Goal: Information Seeking & Learning: Learn about a topic

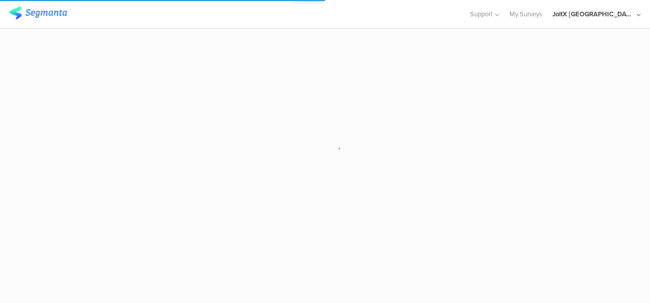
click at [370, 155] on sg-loader-overlay at bounding box center [325, 151] width 650 height 303
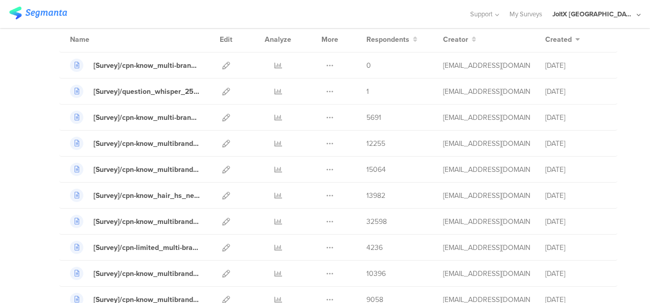
scroll to position [88, 0]
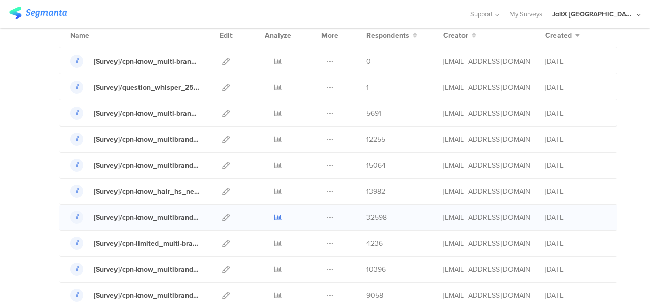
click at [274, 218] on icon at bounding box center [278, 218] width 8 height 8
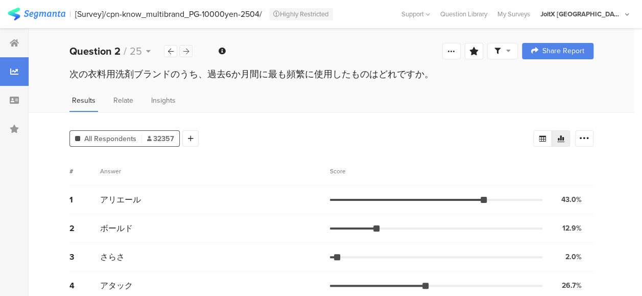
click at [185, 49] on icon at bounding box center [186, 51] width 6 height 7
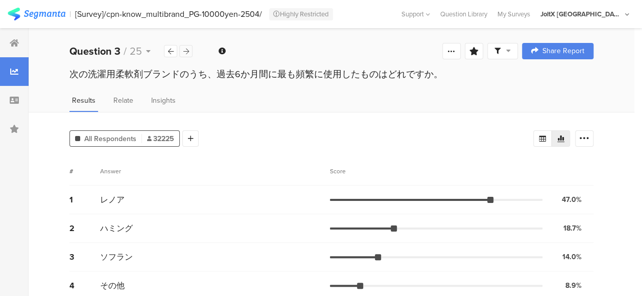
click at [185, 49] on icon at bounding box center [186, 51] width 6 height 7
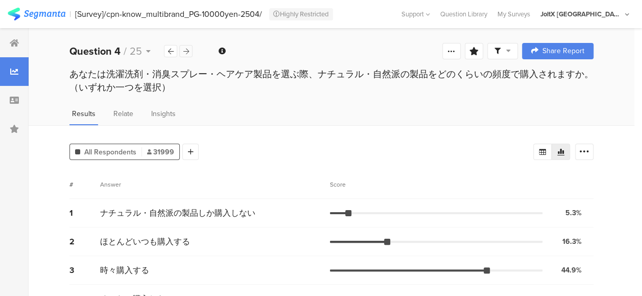
click at [185, 49] on icon at bounding box center [186, 51] width 6 height 7
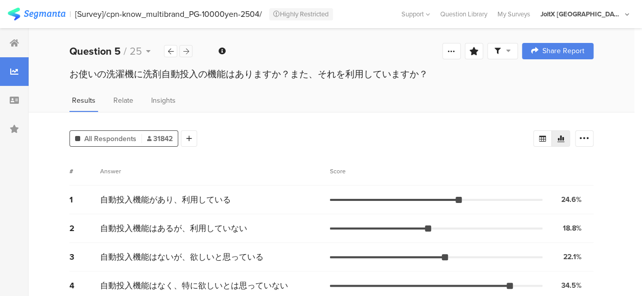
click at [185, 49] on icon at bounding box center [186, 51] width 6 height 7
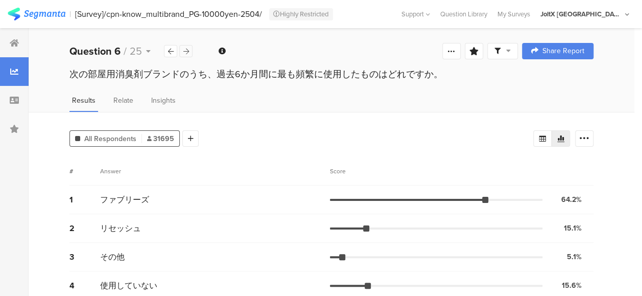
click at [185, 49] on icon at bounding box center [186, 51] width 6 height 7
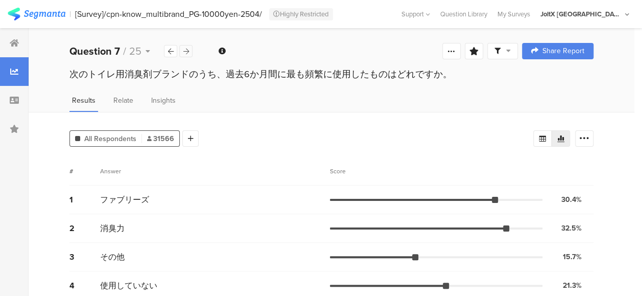
click at [185, 49] on icon at bounding box center [186, 51] width 6 height 7
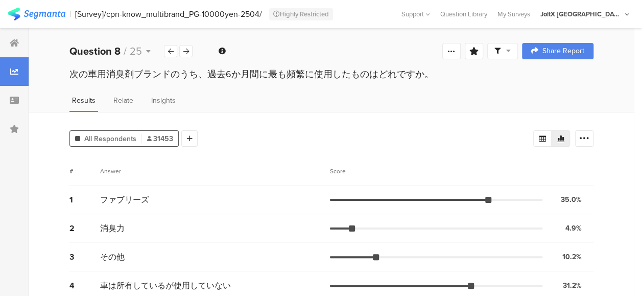
scroll to position [40, 0]
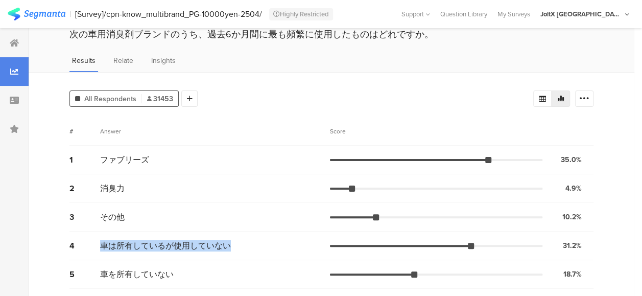
drag, startPoint x: 102, startPoint y: 246, endPoint x: 232, endPoint y: 251, distance: 129.9
click at [232, 251] on div "4 車は所有しているが使用していない 31.2% 9813 votes" at bounding box center [331, 245] width 524 height 29
drag, startPoint x: 232, startPoint y: 251, endPoint x: 179, endPoint y: 232, distance: 56.6
click at [179, 232] on div "4 車は所有しているが使用していない 31.2% 9813 votes" at bounding box center [331, 245] width 524 height 29
click at [184, 221] on div "その他" at bounding box center [215, 217] width 230 height 12
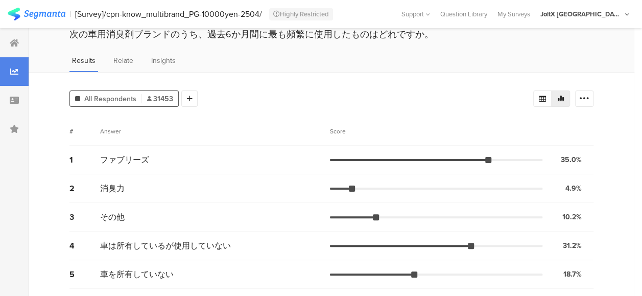
scroll to position [0, 0]
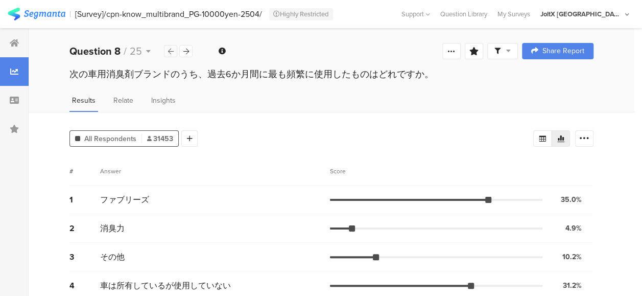
click at [165, 48] on div at bounding box center [170, 51] width 13 height 12
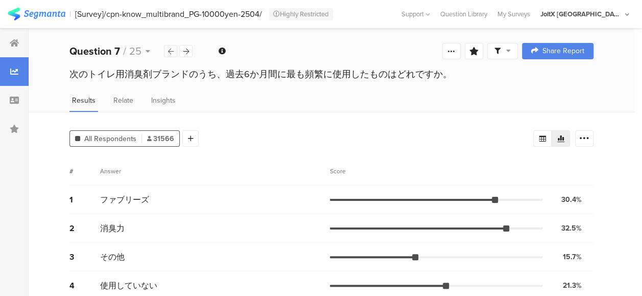
click at [165, 48] on div at bounding box center [170, 51] width 13 height 12
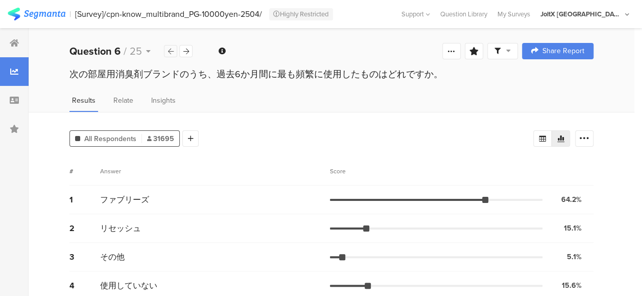
click at [165, 48] on div at bounding box center [170, 51] width 13 height 12
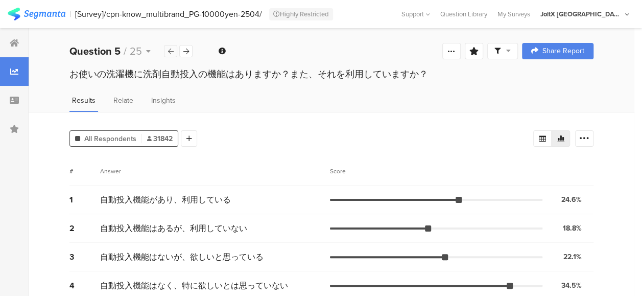
click at [165, 48] on div at bounding box center [170, 51] width 13 height 12
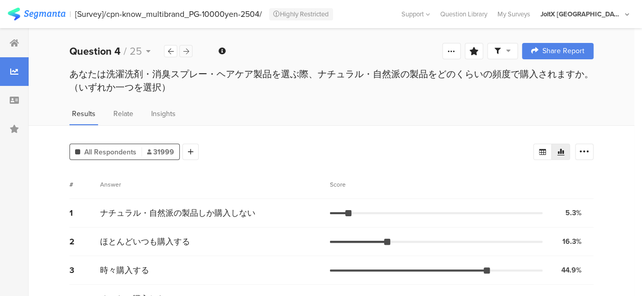
click at [180, 49] on div at bounding box center [185, 51] width 13 height 12
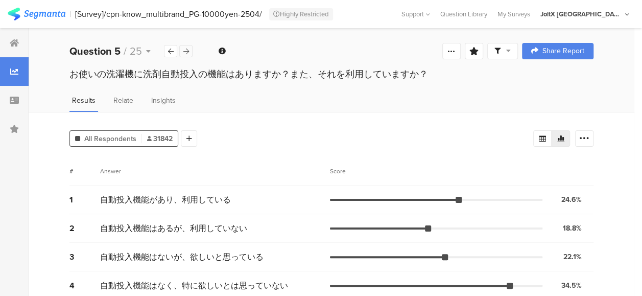
click at [180, 49] on div at bounding box center [185, 51] width 13 height 12
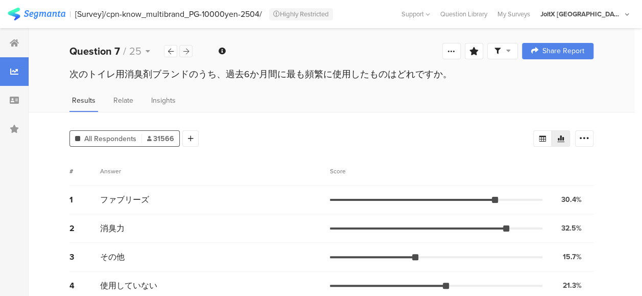
click at [180, 49] on div at bounding box center [185, 51] width 13 height 12
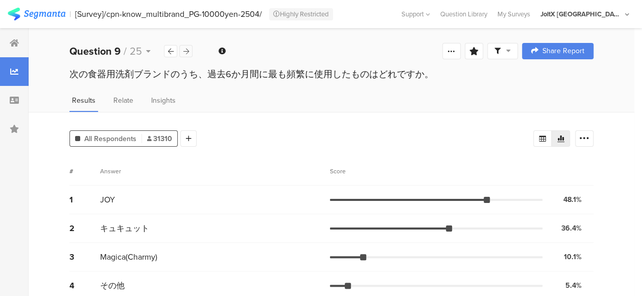
click at [184, 51] on icon at bounding box center [186, 51] width 6 height 7
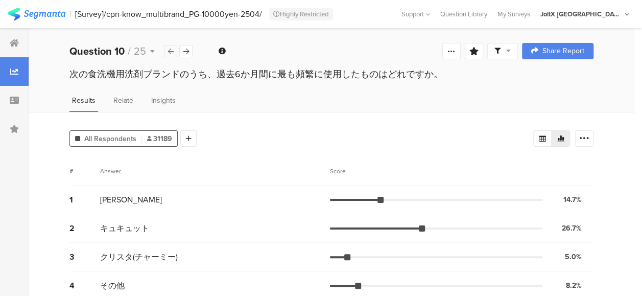
click at [172, 49] on icon at bounding box center [171, 51] width 6 height 7
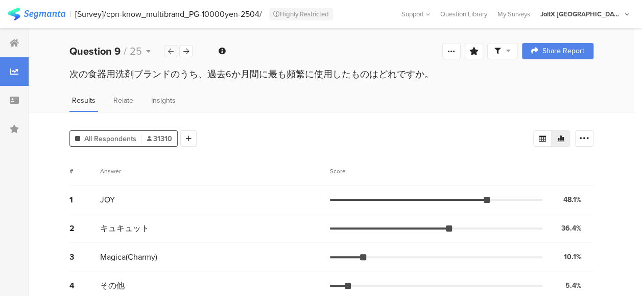
click at [172, 49] on icon at bounding box center [171, 51] width 6 height 7
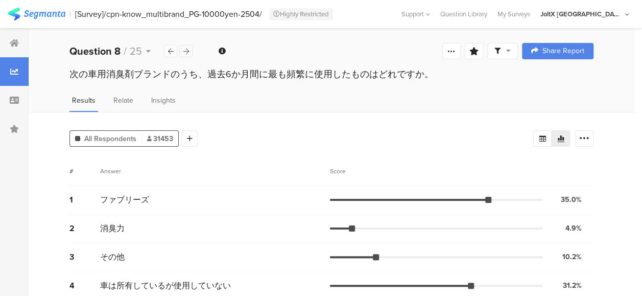
click at [187, 51] on icon at bounding box center [186, 51] width 6 height 7
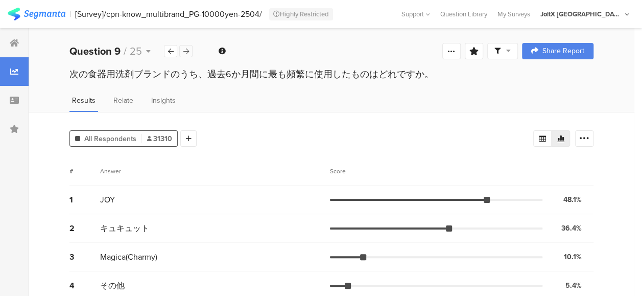
click at [187, 51] on icon at bounding box center [186, 51] width 6 height 7
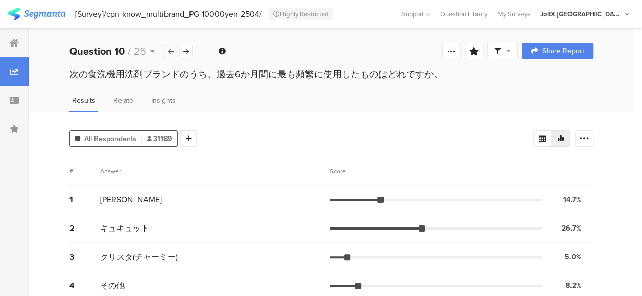
click at [170, 48] on icon at bounding box center [171, 51] width 6 height 7
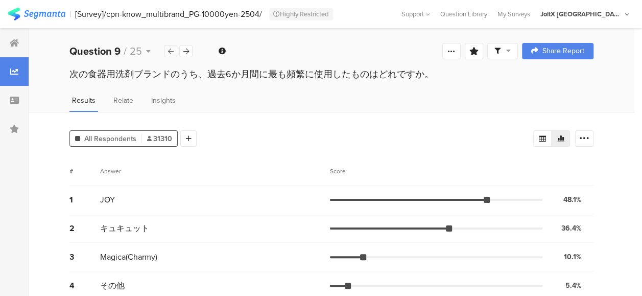
click at [170, 48] on icon at bounding box center [171, 51] width 6 height 7
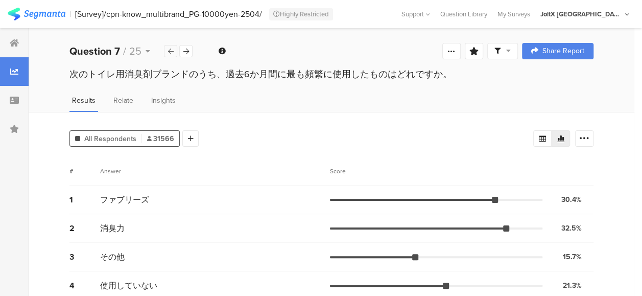
click at [170, 48] on icon at bounding box center [171, 51] width 6 height 7
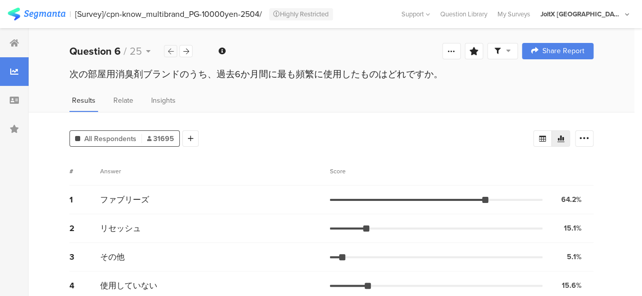
click at [170, 48] on icon at bounding box center [171, 51] width 6 height 7
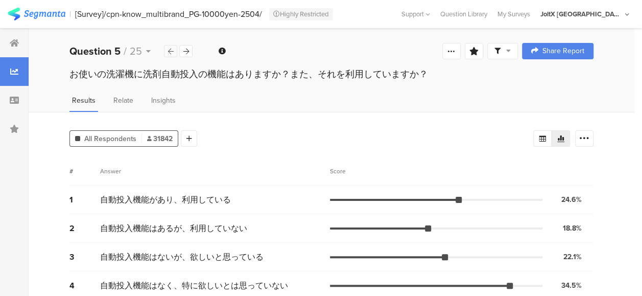
click at [170, 48] on icon at bounding box center [171, 51] width 6 height 7
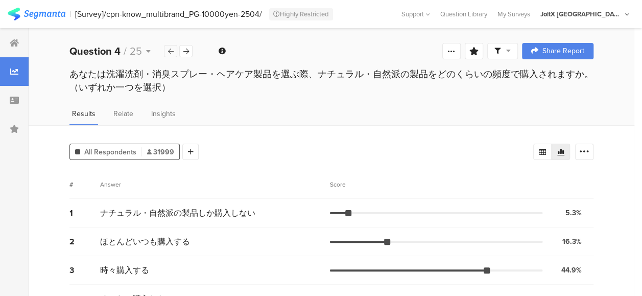
click at [171, 48] on icon at bounding box center [171, 51] width 6 height 7
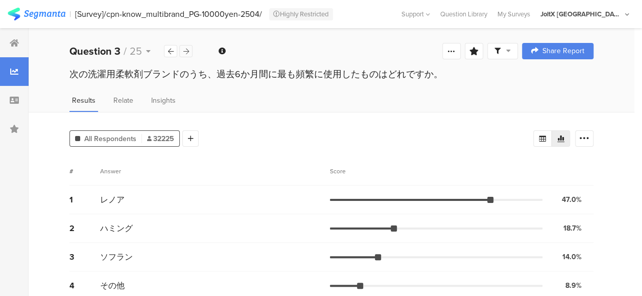
click at [189, 51] on div at bounding box center [185, 51] width 13 height 12
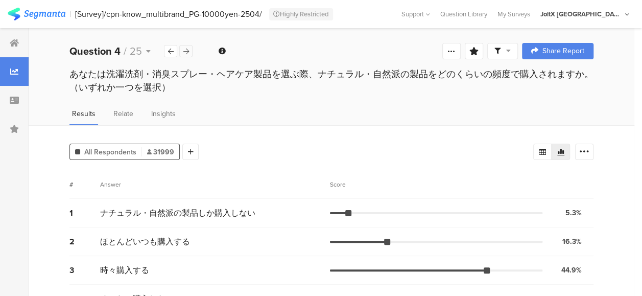
click at [189, 51] on div at bounding box center [185, 51] width 13 height 12
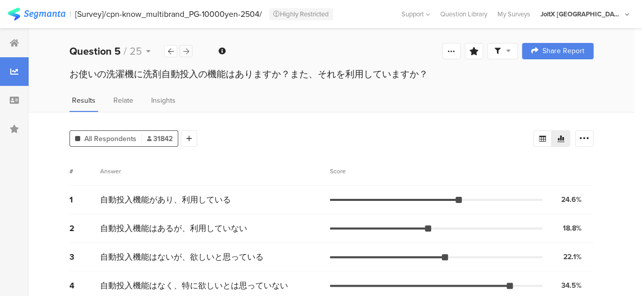
click at [189, 51] on div at bounding box center [185, 51] width 13 height 12
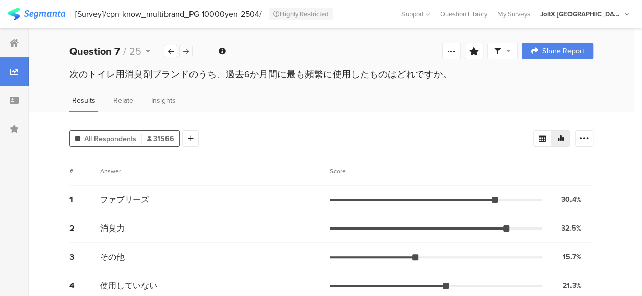
click at [189, 51] on div at bounding box center [185, 51] width 13 height 12
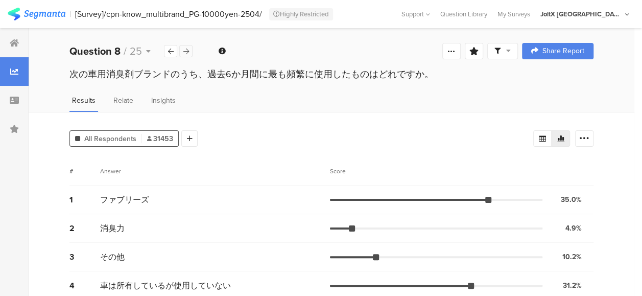
click at [189, 51] on div at bounding box center [185, 51] width 13 height 12
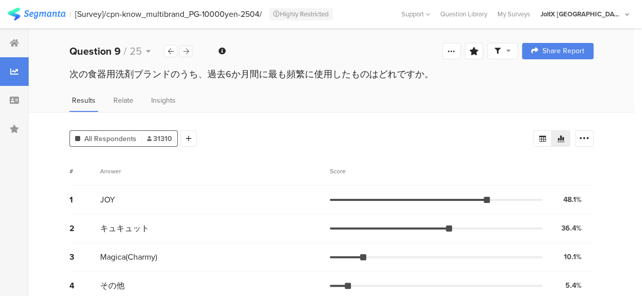
click at [189, 51] on div at bounding box center [185, 51] width 13 height 12
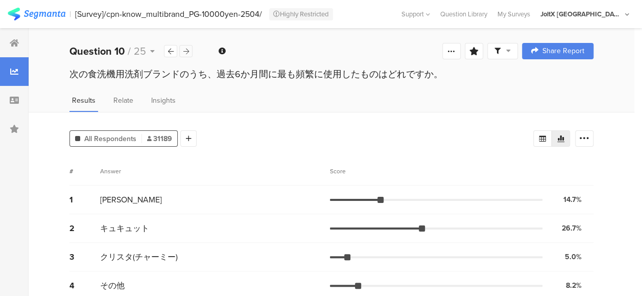
click at [189, 51] on div at bounding box center [185, 51] width 13 height 12
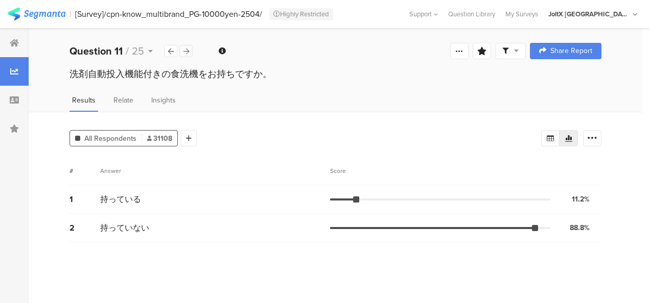
click at [186, 51] on icon at bounding box center [186, 51] width 6 height 7
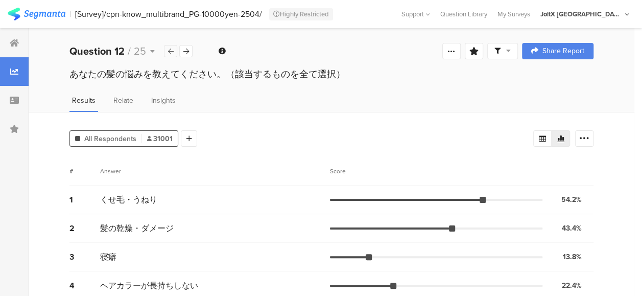
click at [170, 46] on div at bounding box center [170, 51] width 13 height 12
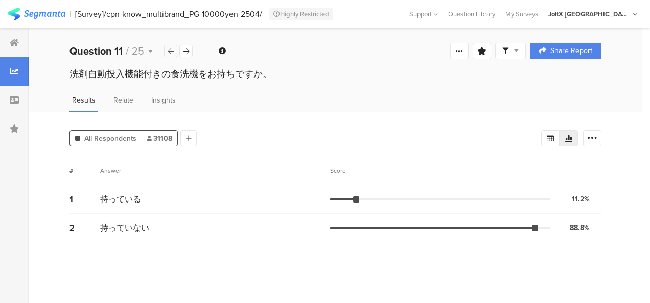
click at [170, 46] on div at bounding box center [170, 51] width 13 height 12
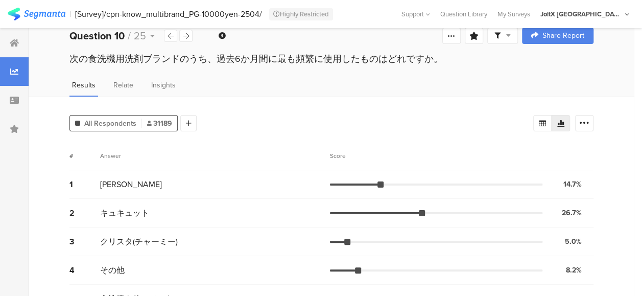
scroll to position [14, 0]
click at [37, 11] on img at bounding box center [37, 14] width 58 height 13
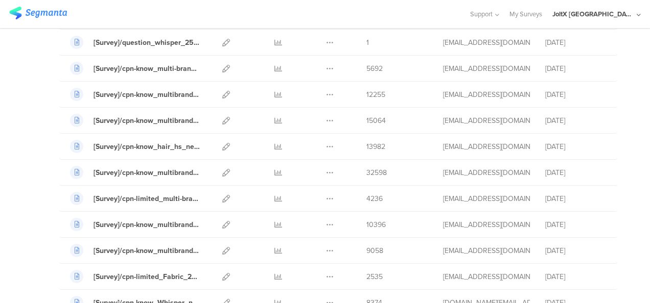
scroll to position [135, 0]
